Goal: Information Seeking & Learning: Understand process/instructions

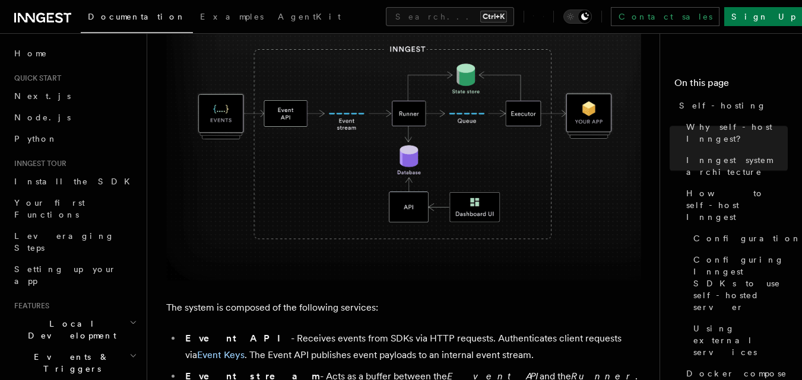
scroll to position [534, 0]
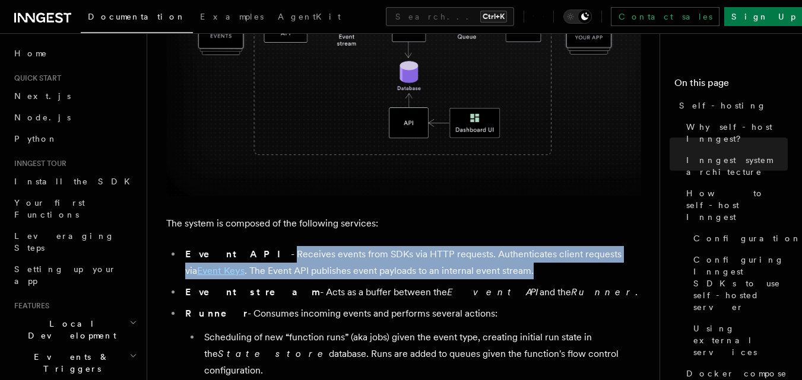
drag, startPoint x: 232, startPoint y: 254, endPoint x: 487, endPoint y: 271, distance: 255.1
click at [487, 271] on li "Event API - Receives events from SDKs via HTTP requests. Authenticates client r…" at bounding box center [411, 262] width 459 height 33
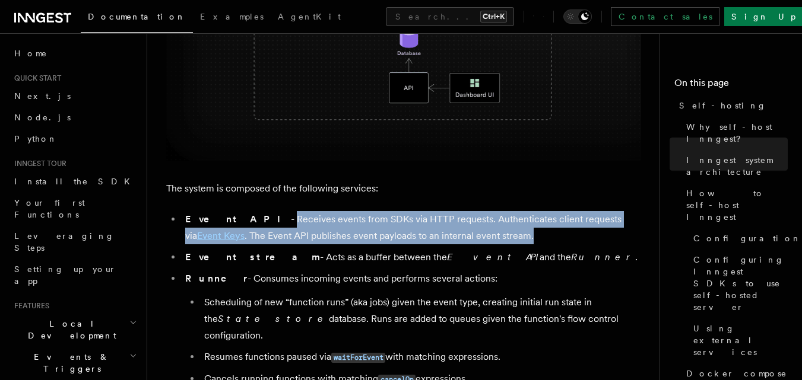
scroll to position [653, 0]
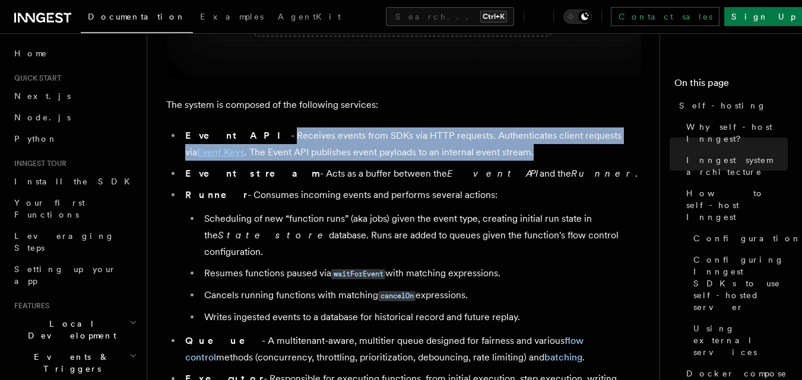
drag, startPoint x: 204, startPoint y: 218, endPoint x: 589, endPoint y: 240, distance: 386.3
click at [589, 240] on li "Scheduling of new “function runs” (aka jobs) given the event type, creating ini…" at bounding box center [421, 236] width 440 height 50
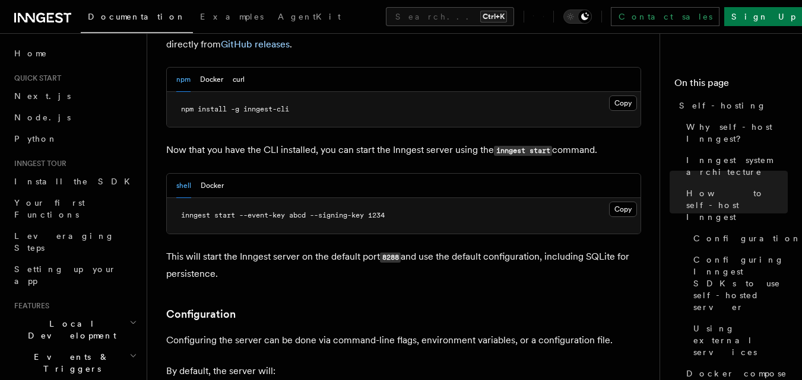
scroll to position [1424, 0]
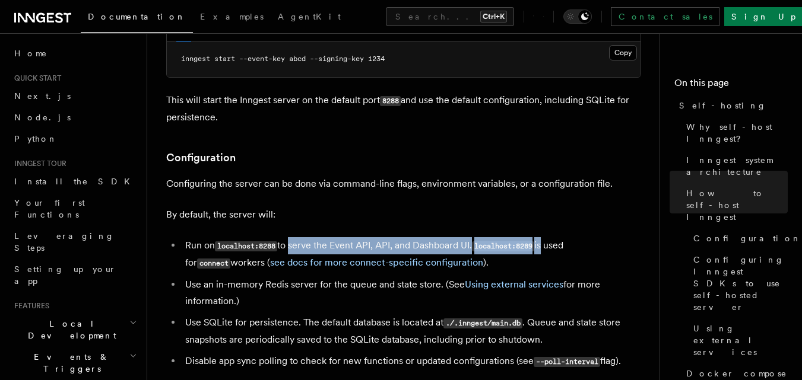
drag, startPoint x: 290, startPoint y: 209, endPoint x: 550, endPoint y: 208, distance: 260.5
click at [550, 237] on li "Run on localhost:8288 to serve the Event API, API, and Dashboard UI. localhost:…" at bounding box center [411, 254] width 459 height 34
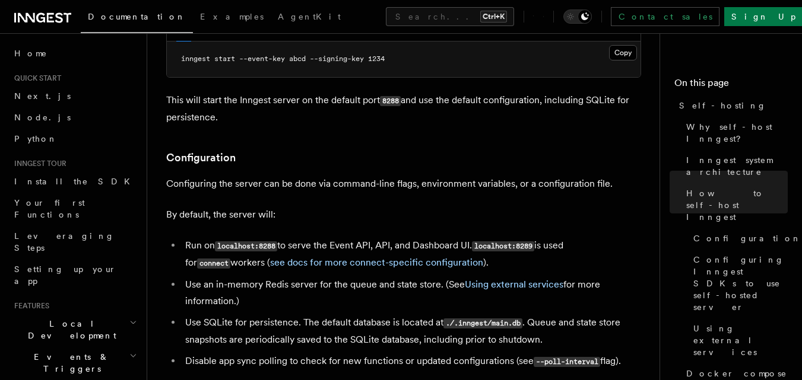
click at [568, 206] on p "By default, the server will:" at bounding box center [403, 214] width 475 height 17
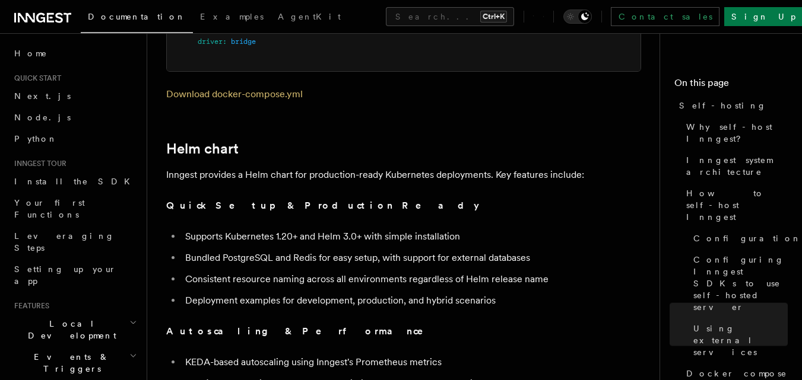
scroll to position [4094, 0]
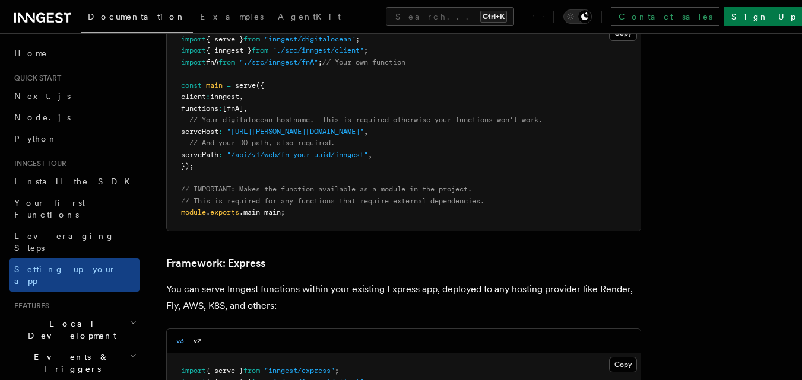
scroll to position [3088, 0]
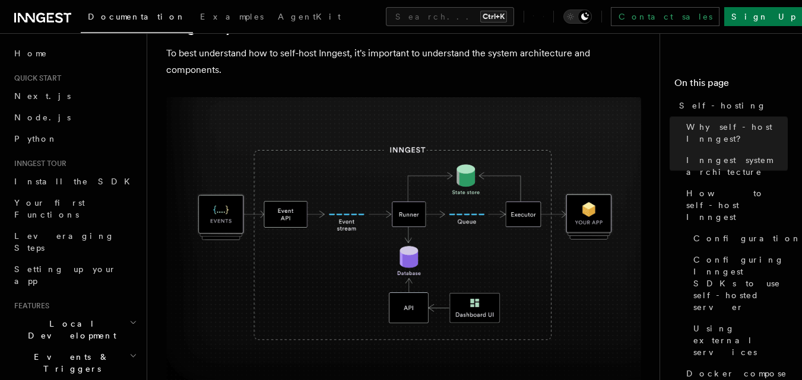
scroll to position [415, 0]
